Goal: Information Seeking & Learning: Learn about a topic

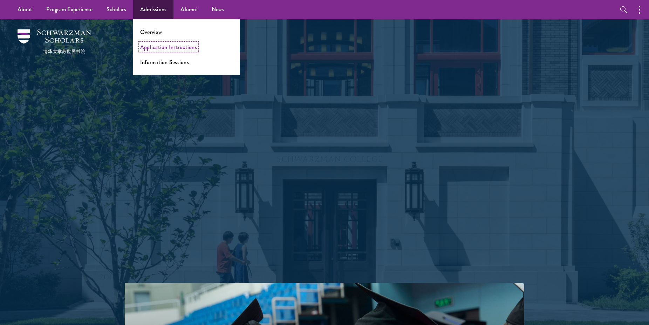
click at [160, 44] on link "Application Instructions" at bounding box center [168, 47] width 57 height 8
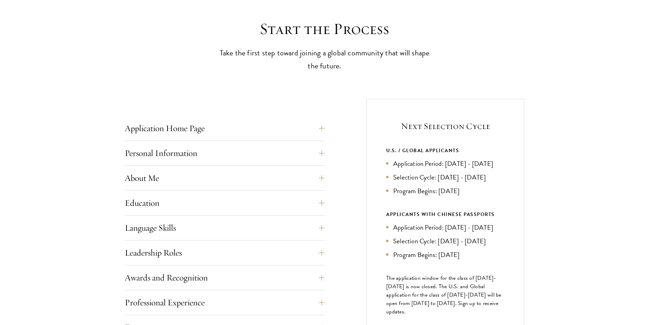
scroll to position [209, 0]
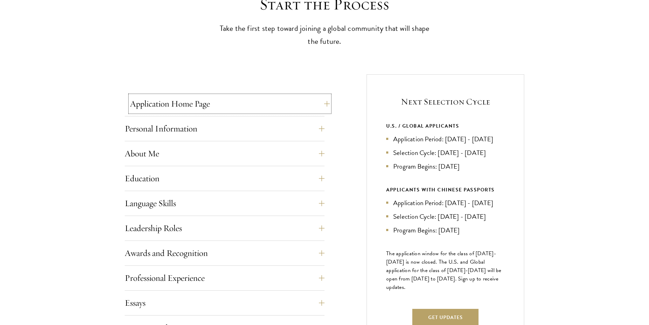
click at [283, 103] on button "Application Home Page" at bounding box center [230, 103] width 200 height 17
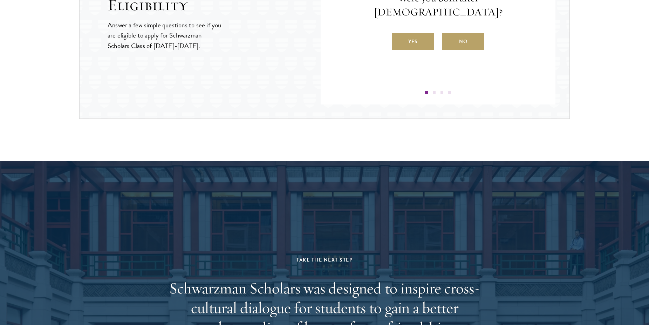
scroll to position [1070, 0]
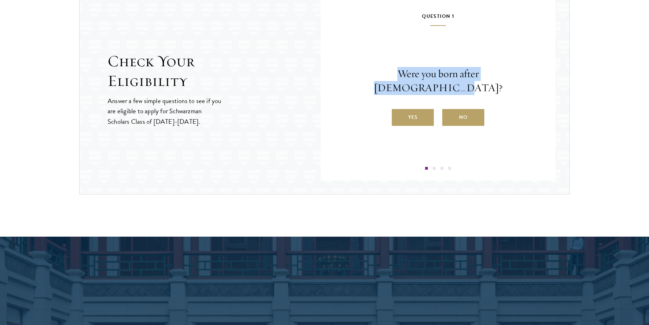
drag, startPoint x: 366, startPoint y: 82, endPoint x: 507, endPoint y: 77, distance: 141.3
click at [507, 77] on p "Were you born after [DEMOGRAPHIC_DATA]?" at bounding box center [438, 81] width 193 height 28
drag, startPoint x: 512, startPoint y: 80, endPoint x: 366, endPoint y: 80, distance: 145.8
click at [366, 80] on p "Were you born after [DEMOGRAPHIC_DATA]?" at bounding box center [438, 81] width 193 height 28
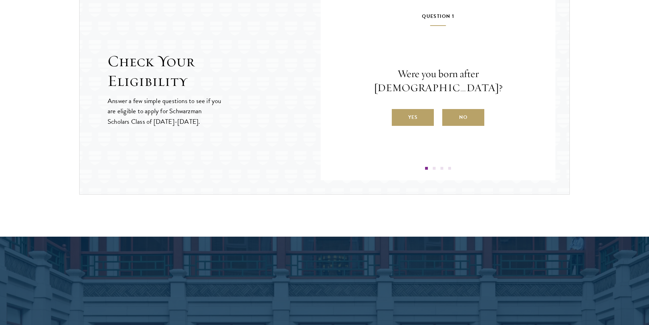
click at [366, 80] on p "Were you born after [DEMOGRAPHIC_DATA]?" at bounding box center [438, 81] width 193 height 28
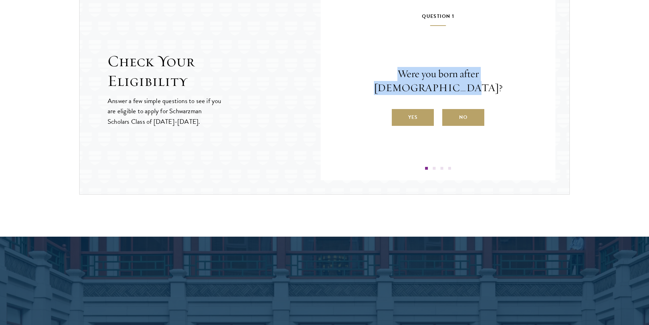
drag, startPoint x: 366, startPoint y: 80, endPoint x: 512, endPoint y: 80, distance: 146.5
click at [512, 80] on p "Were you born after [DEMOGRAPHIC_DATA]?" at bounding box center [438, 81] width 193 height 28
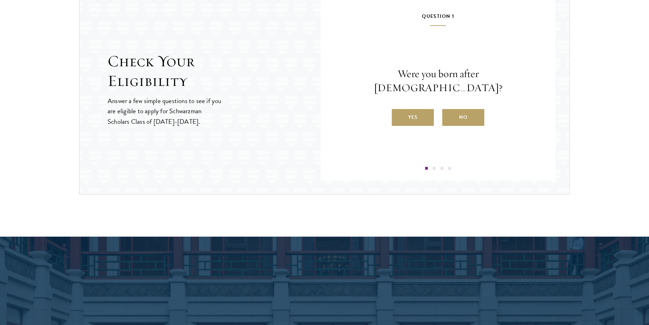
click at [512, 80] on p "Were you born after [DEMOGRAPHIC_DATA]?" at bounding box center [438, 81] width 193 height 28
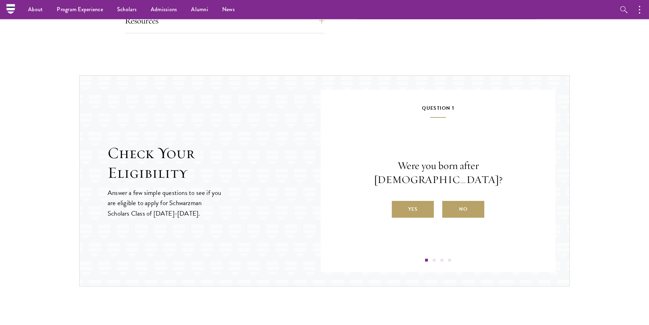
scroll to position [978, 0]
drag, startPoint x: 477, startPoint y: 175, endPoint x: 485, endPoint y: 175, distance: 7.7
click at [485, 175] on p "Were you born after [DEMOGRAPHIC_DATA]?" at bounding box center [438, 173] width 193 height 28
drag, startPoint x: 480, startPoint y: 172, endPoint x: 483, endPoint y: 176, distance: 5.0
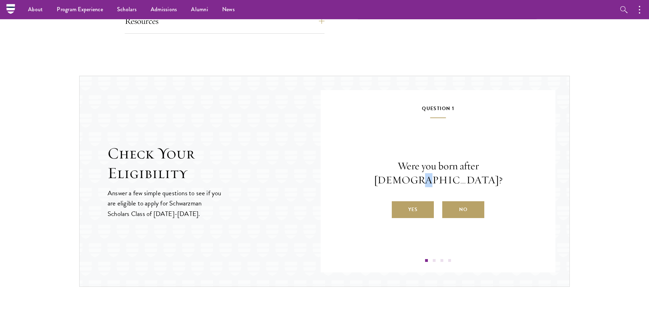
click at [483, 176] on p "Were you born after [DEMOGRAPHIC_DATA]?" at bounding box center [438, 173] width 193 height 28
drag, startPoint x: 483, startPoint y: 176, endPoint x: 480, endPoint y: 173, distance: 4.5
click at [480, 173] on p "Were you born after [DEMOGRAPHIC_DATA]?" at bounding box center [438, 173] width 193 height 28
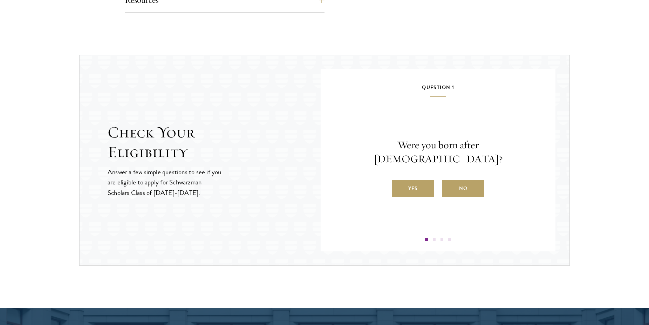
scroll to position [1000, 0]
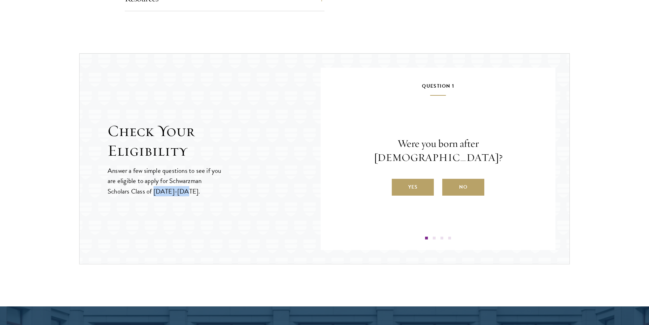
drag, startPoint x: 190, startPoint y: 192, endPoint x: 155, endPoint y: 193, distance: 34.4
click at [155, 193] on p "Answer a few simple questions to see if you are eligible to apply for Schwarzma…" at bounding box center [165, 180] width 115 height 30
drag, startPoint x: 155, startPoint y: 193, endPoint x: 190, endPoint y: 197, distance: 34.5
click at [190, 197] on div "Check Your Eligibility Answer a few simple questions to see if you are eligible…" at bounding box center [324, 158] width 491 height 211
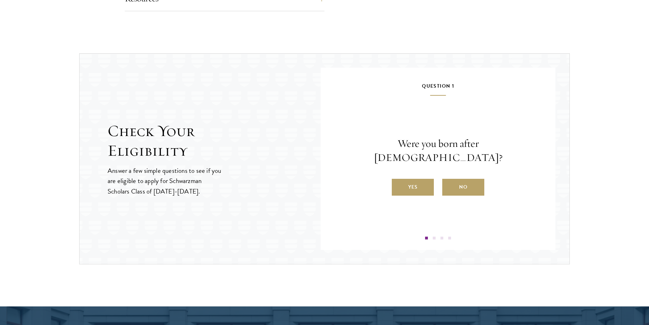
click at [190, 197] on div "Check Your Eligibility Answer a few simple questions to see if you are eligible…" at bounding box center [324, 158] width 491 height 211
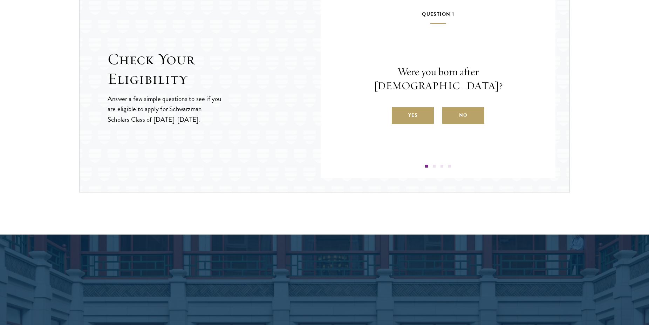
scroll to position [1073, 0]
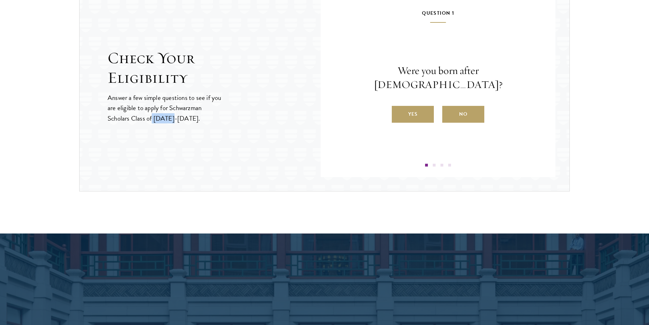
drag, startPoint x: 153, startPoint y: 119, endPoint x: 174, endPoint y: 118, distance: 20.7
click at [174, 118] on p "Answer a few simple questions to see if you are eligible to apply for Schwarzma…" at bounding box center [165, 108] width 115 height 30
click at [453, 106] on label "No" at bounding box center [463, 114] width 42 height 17
click at [449, 107] on input "No" at bounding box center [445, 110] width 6 height 6
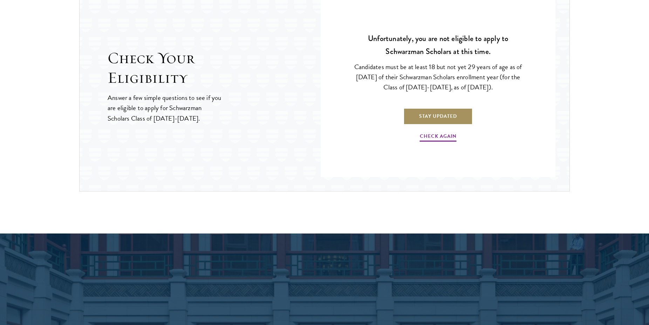
click at [431, 111] on link "Stay Updated" at bounding box center [437, 116] width 69 height 17
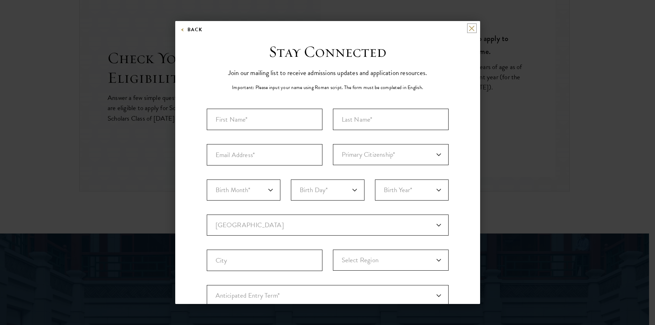
click at [469, 27] on button at bounding box center [472, 28] width 6 height 6
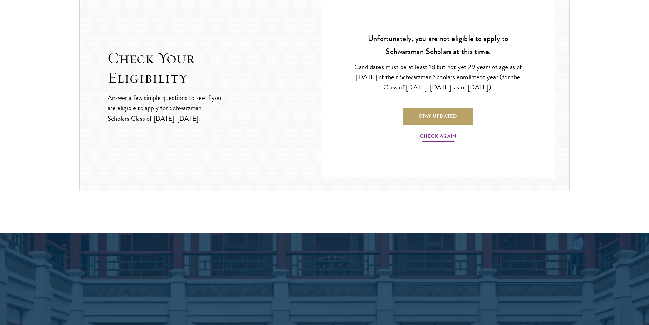
click at [451, 134] on link "Check Again" at bounding box center [438, 137] width 37 height 11
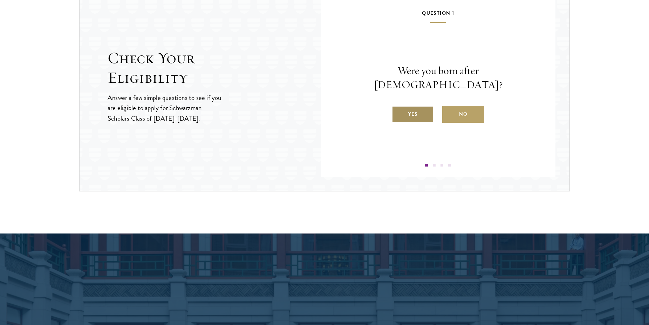
click at [431, 106] on label "Yes" at bounding box center [413, 114] width 42 height 17
click at [398, 107] on input "Yes" at bounding box center [395, 110] width 6 height 6
click at [422, 109] on label "Yes" at bounding box center [413, 114] width 42 height 17
click at [398, 109] on input "Yes" at bounding box center [395, 110] width 6 height 6
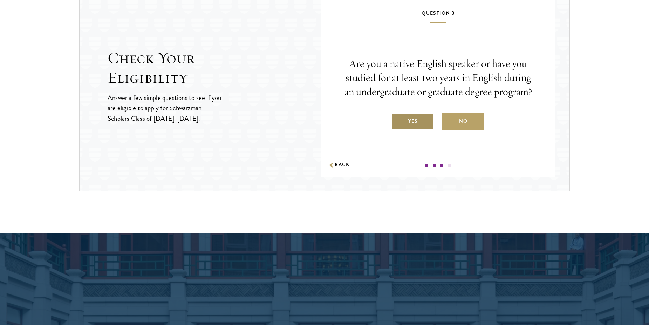
click at [419, 115] on label "Yes" at bounding box center [413, 121] width 42 height 17
click at [398, 115] on input "Yes" at bounding box center [395, 117] width 6 height 6
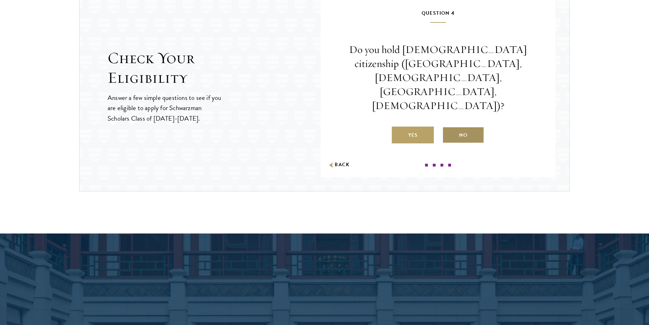
click at [446, 127] on label "No" at bounding box center [463, 135] width 42 height 17
click at [446, 128] on input "No" at bounding box center [445, 131] width 6 height 6
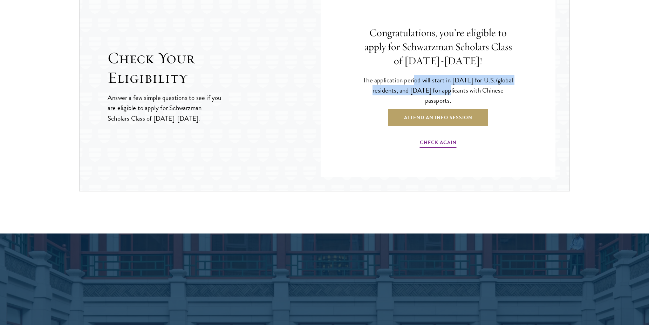
drag, startPoint x: 418, startPoint y: 85, endPoint x: 452, endPoint y: 94, distance: 34.5
click at [452, 94] on p "The application period will start in [DATE] for U.S./global residents, and [DAT…" at bounding box center [438, 90] width 158 height 30
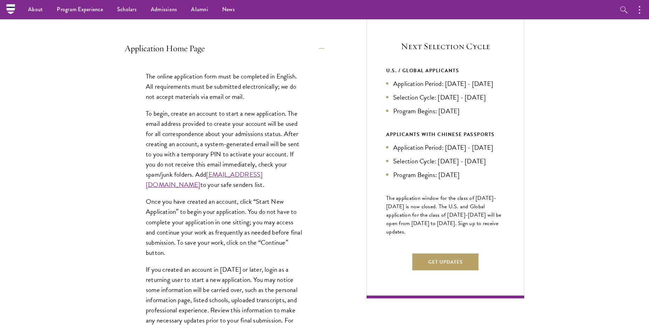
scroll to position [264, 0]
drag, startPoint x: 439, startPoint y: 183, endPoint x: 464, endPoint y: 178, distance: 25.0
click at [441, 166] on li "Selection Cycle: [DATE] - [DATE]" at bounding box center [445, 161] width 118 height 10
click at [479, 166] on li "Selection Cycle: [DATE] - [DATE]" at bounding box center [445, 161] width 118 height 10
drag, startPoint x: 479, startPoint y: 185, endPoint x: 446, endPoint y: 185, distance: 32.6
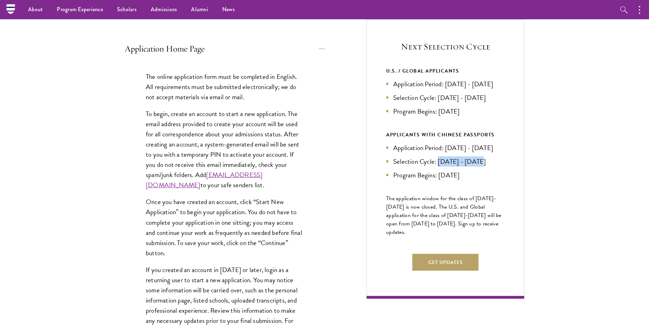
click at [446, 166] on li "Selection Cycle: [DATE] - [DATE]" at bounding box center [445, 161] width 118 height 10
click at [444, 166] on li "Selection Cycle: [DATE] - [DATE]" at bounding box center [445, 161] width 118 height 10
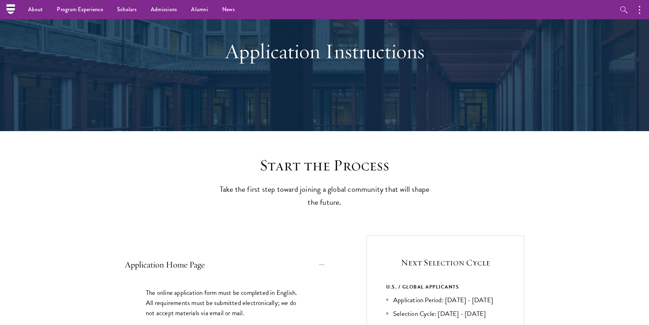
scroll to position [0, 0]
